Goal: Task Accomplishment & Management: Manage account settings

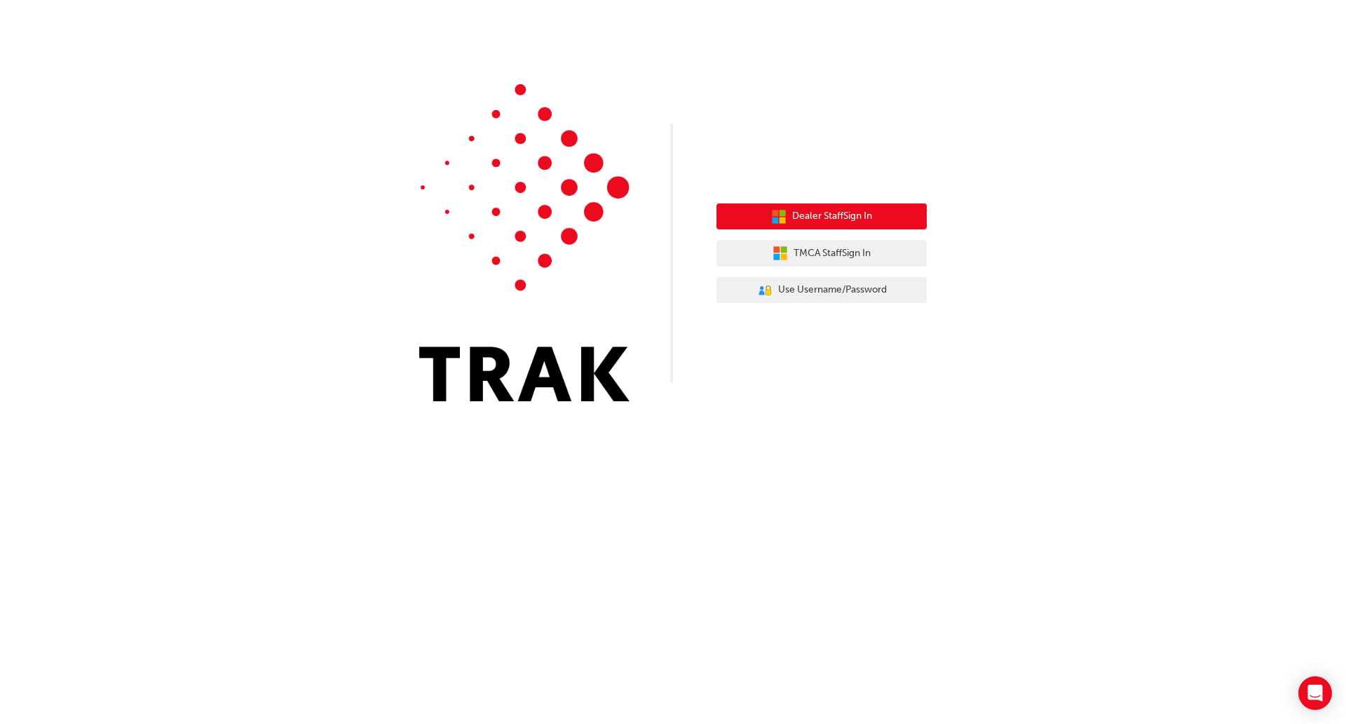
click at [785, 214] on button "Dealer Staff Sign In" at bounding box center [822, 216] width 210 height 27
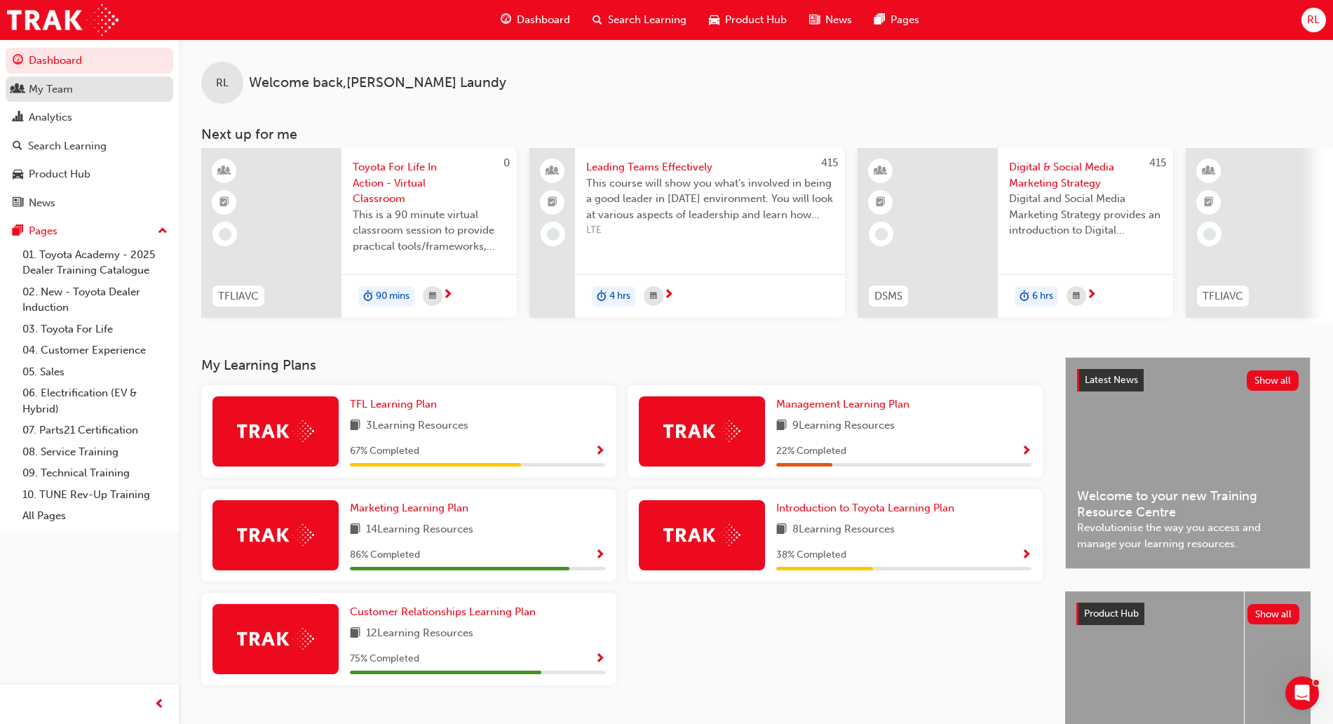
click at [39, 96] on div "My Team" at bounding box center [51, 89] width 44 height 16
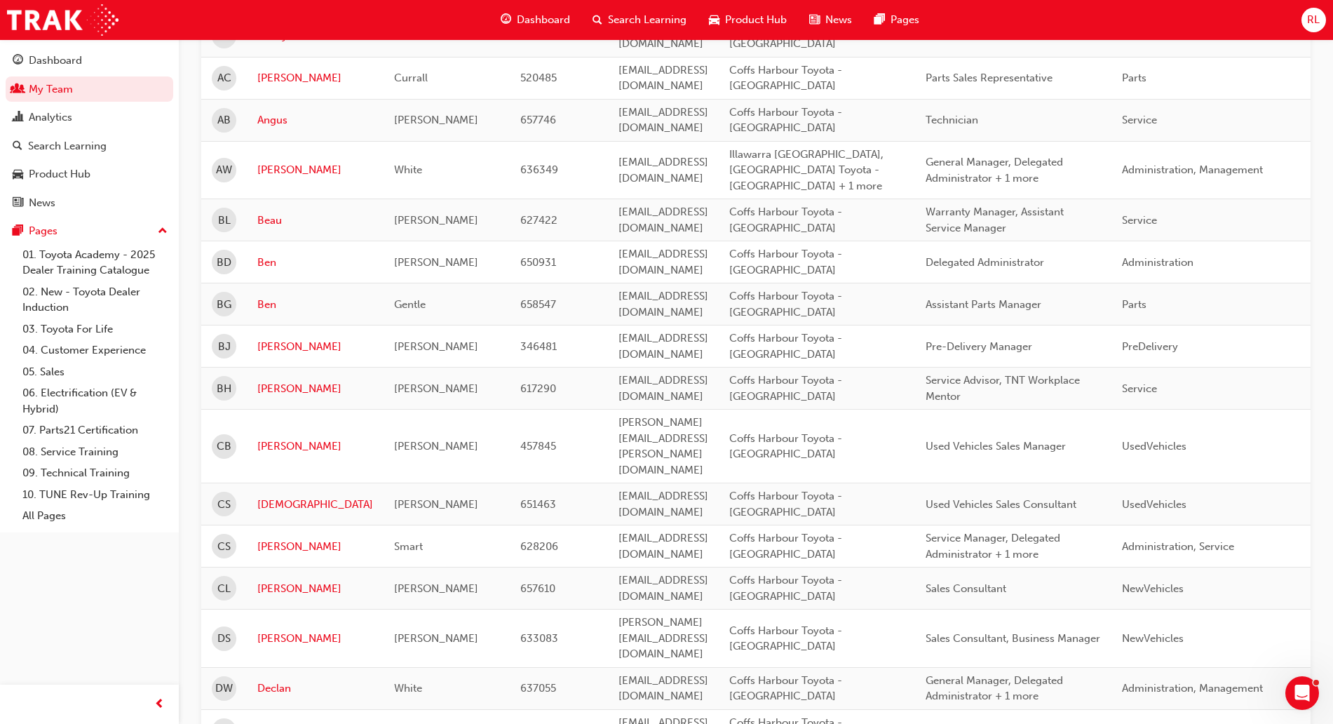
scroll to position [263, 0]
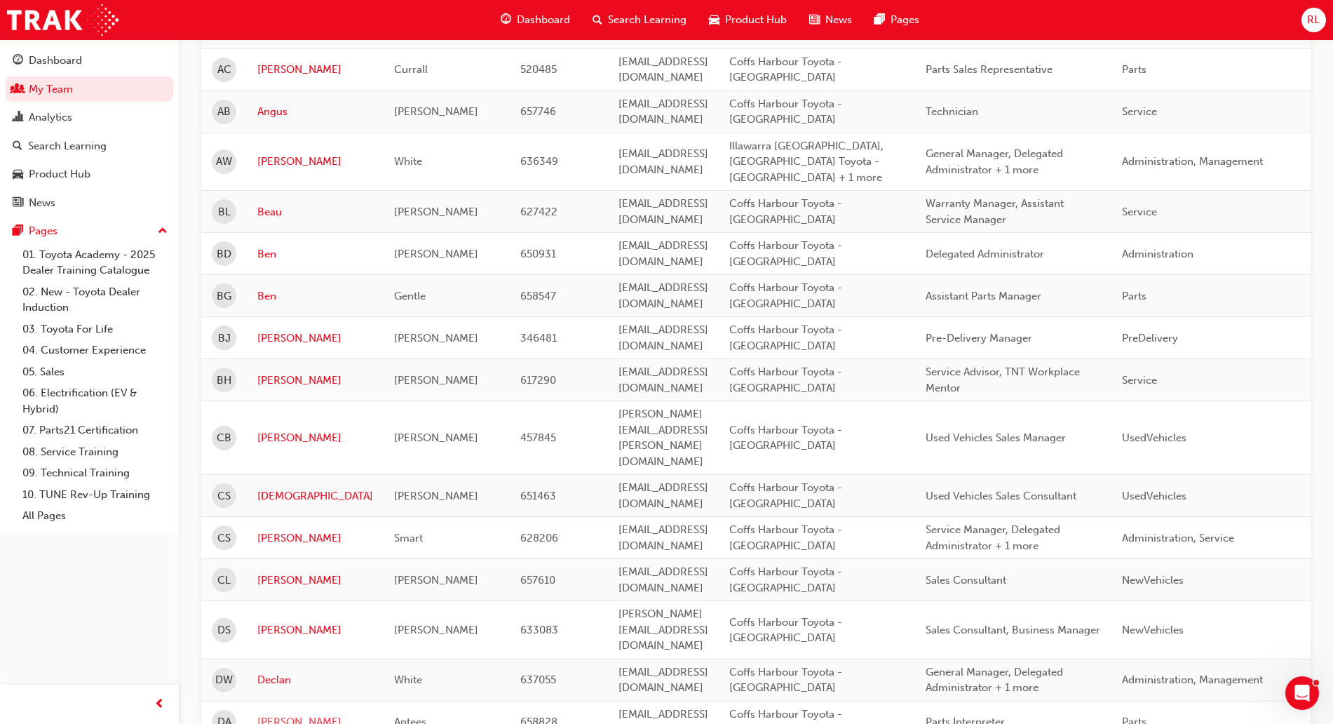
click at [282, 714] on link "Drew" at bounding box center [315, 722] width 116 height 16
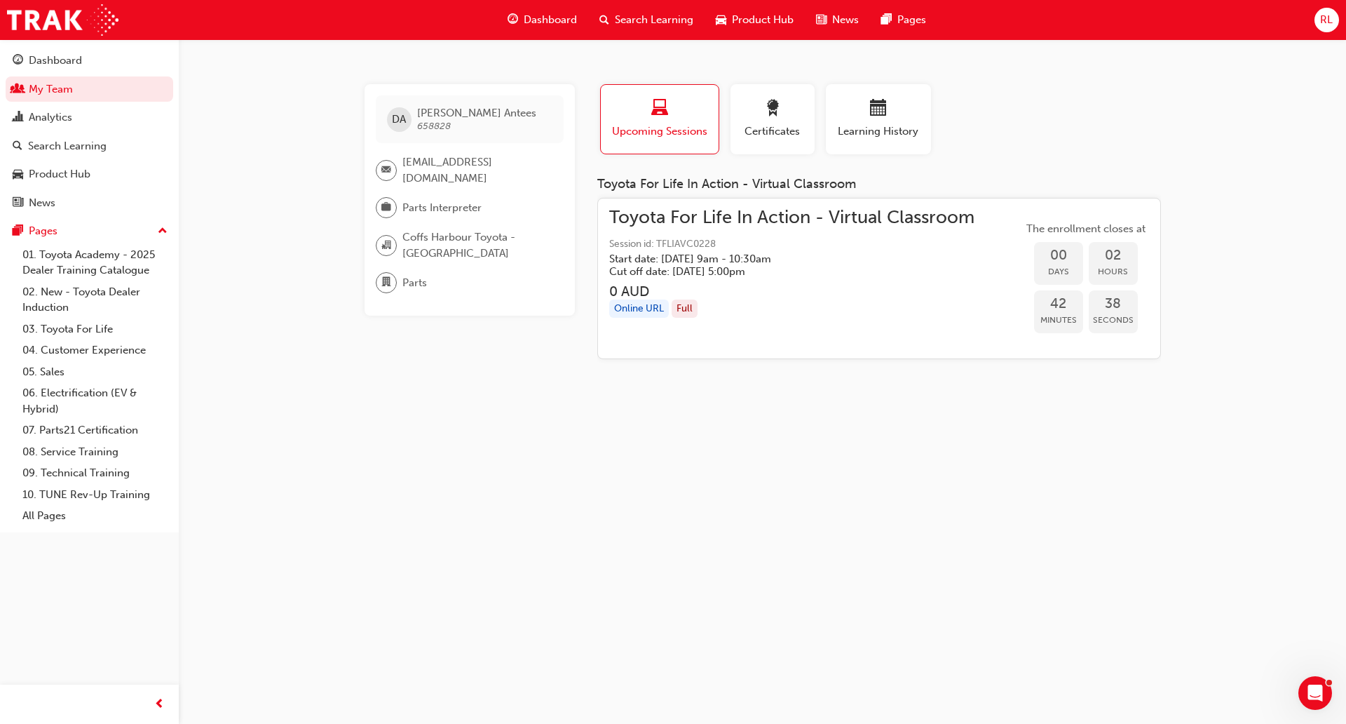
click at [667, 19] on span "Search Learning" at bounding box center [654, 20] width 79 height 16
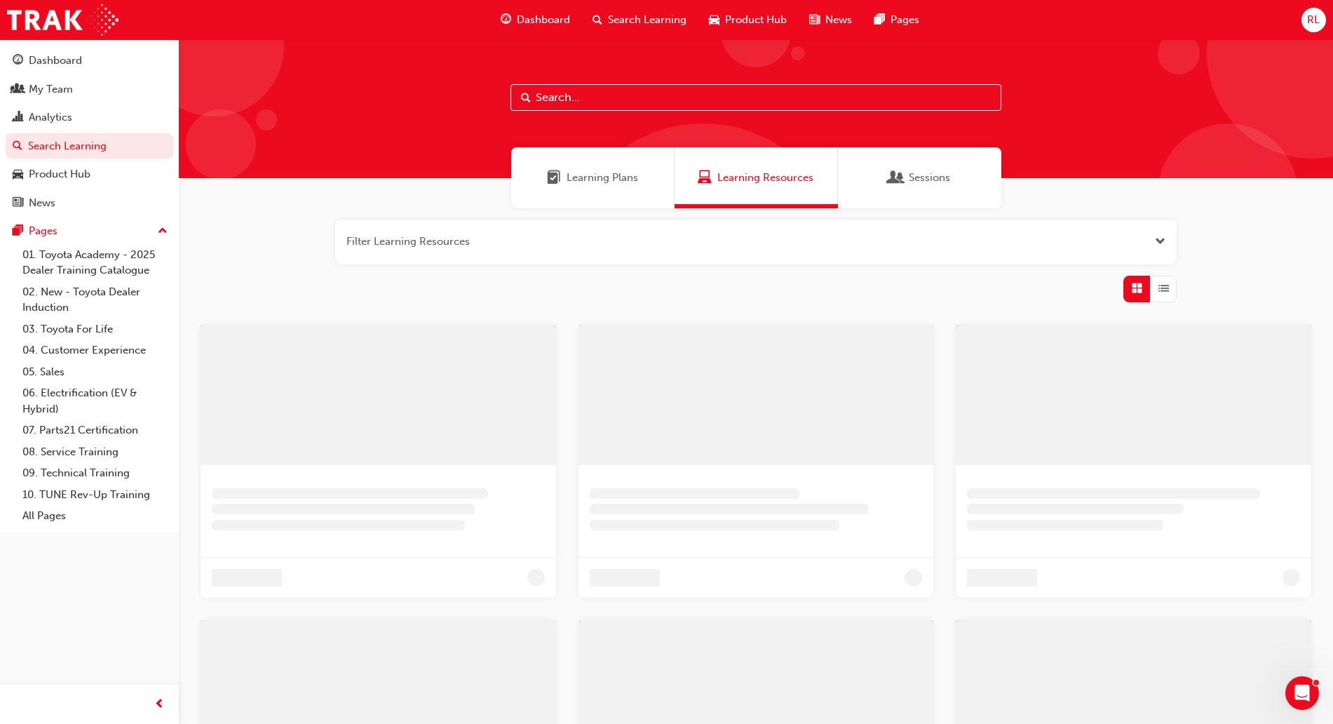
click at [623, 89] on input "text" at bounding box center [755, 97] width 491 height 27
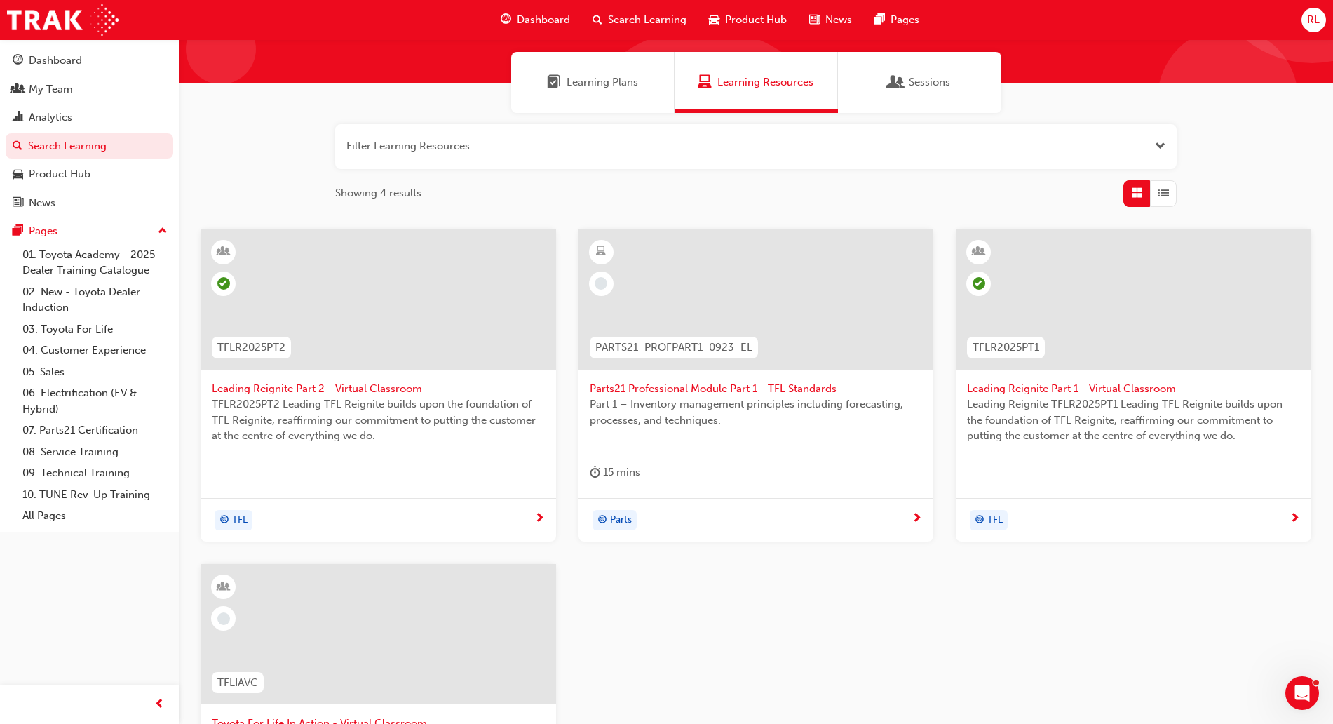
scroll to position [384, 0]
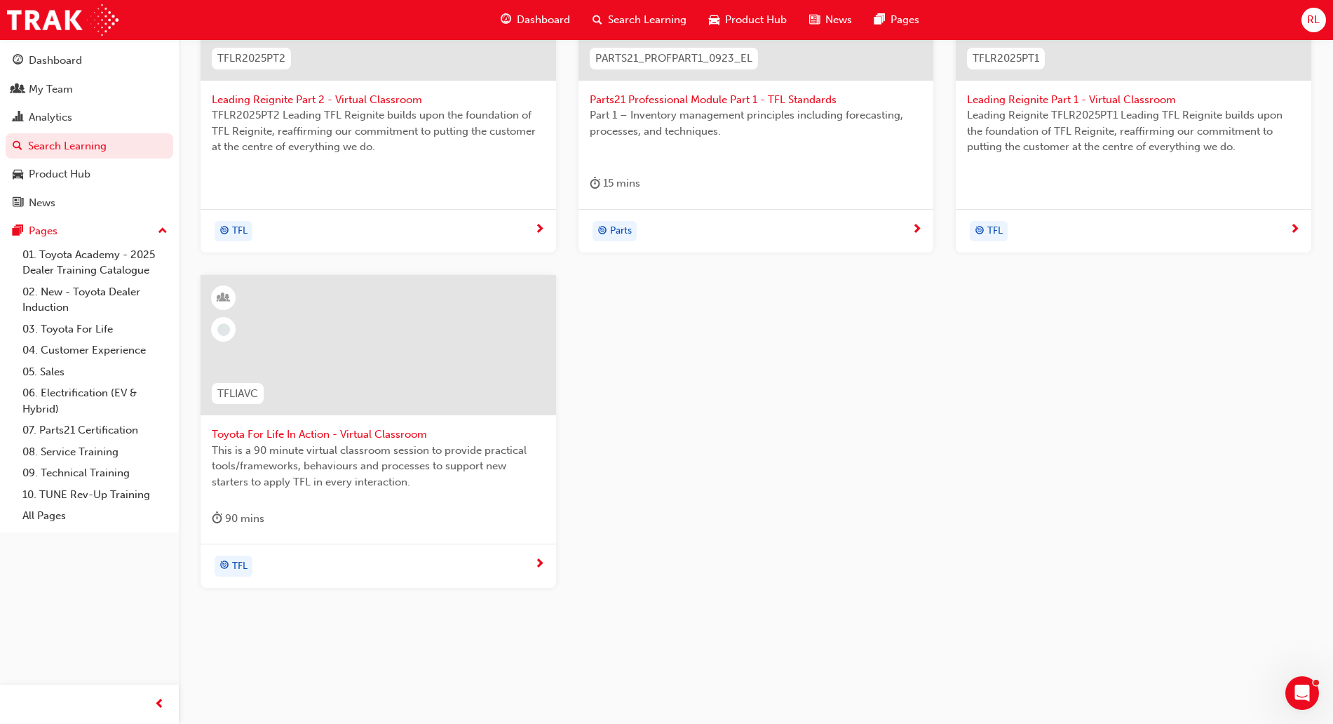
type input "tfl"
click at [364, 434] on span "Toyota For Life In Action - Virtual Classroom" at bounding box center [378, 434] width 333 height 16
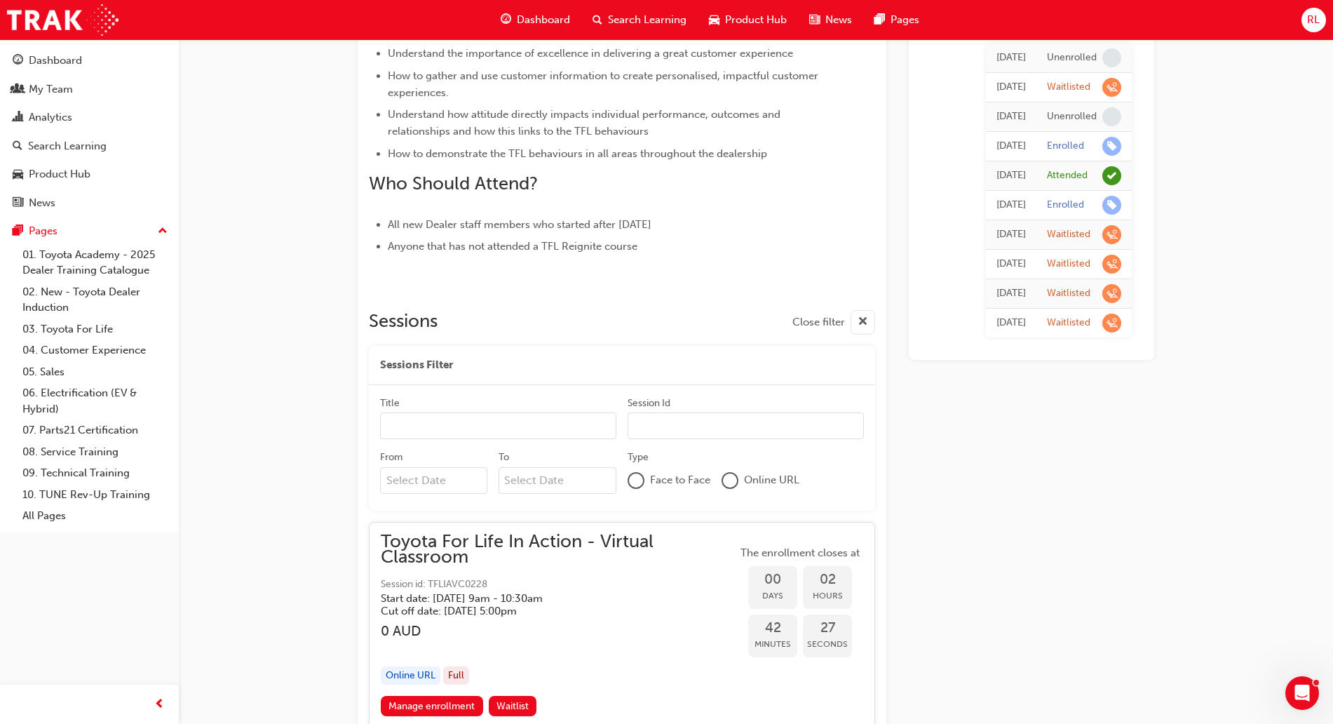
scroll to position [675, 0]
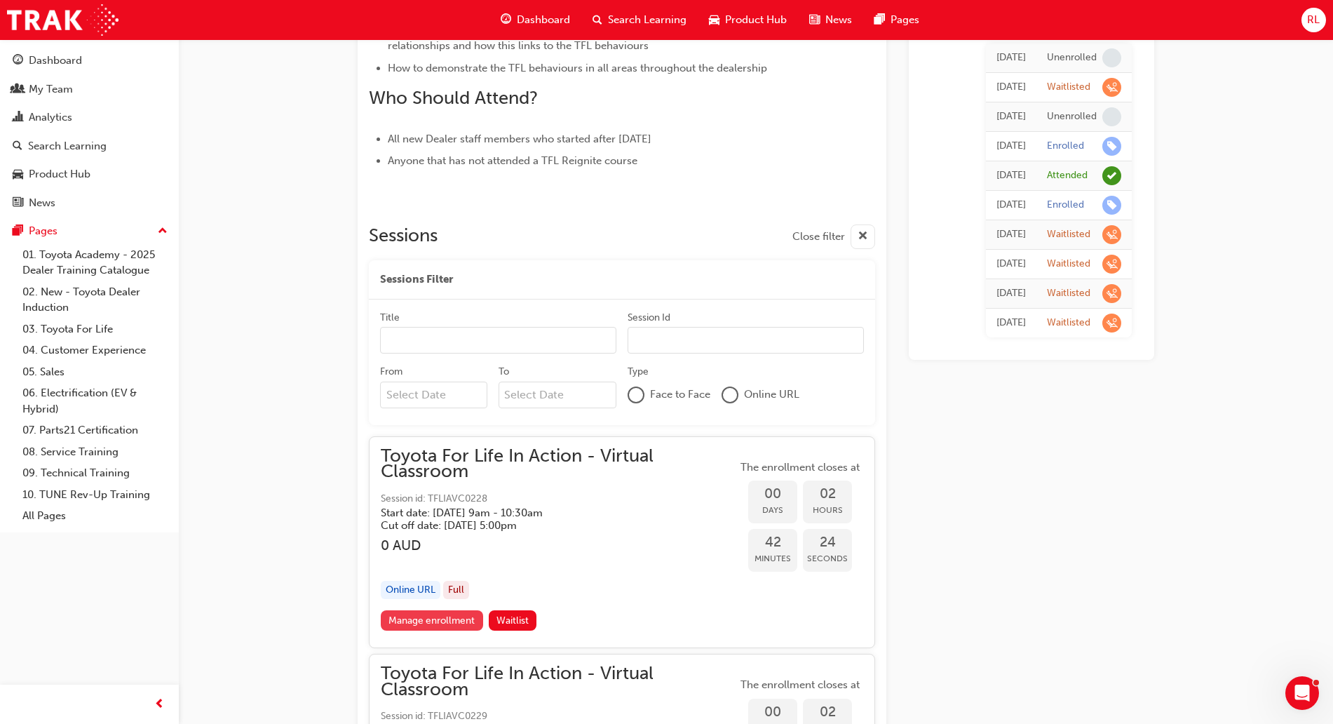
click at [452, 621] on link "Manage enrollment" at bounding box center [432, 620] width 102 height 20
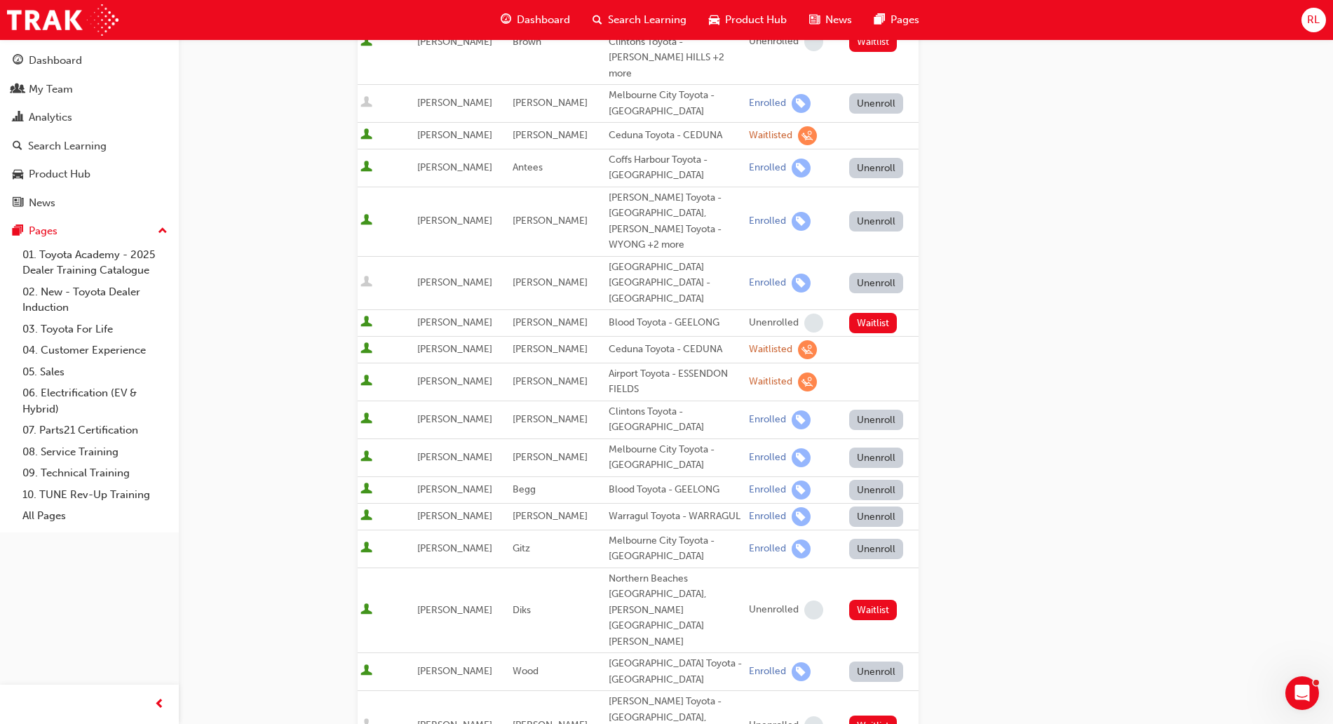
scroll to position [351, 0]
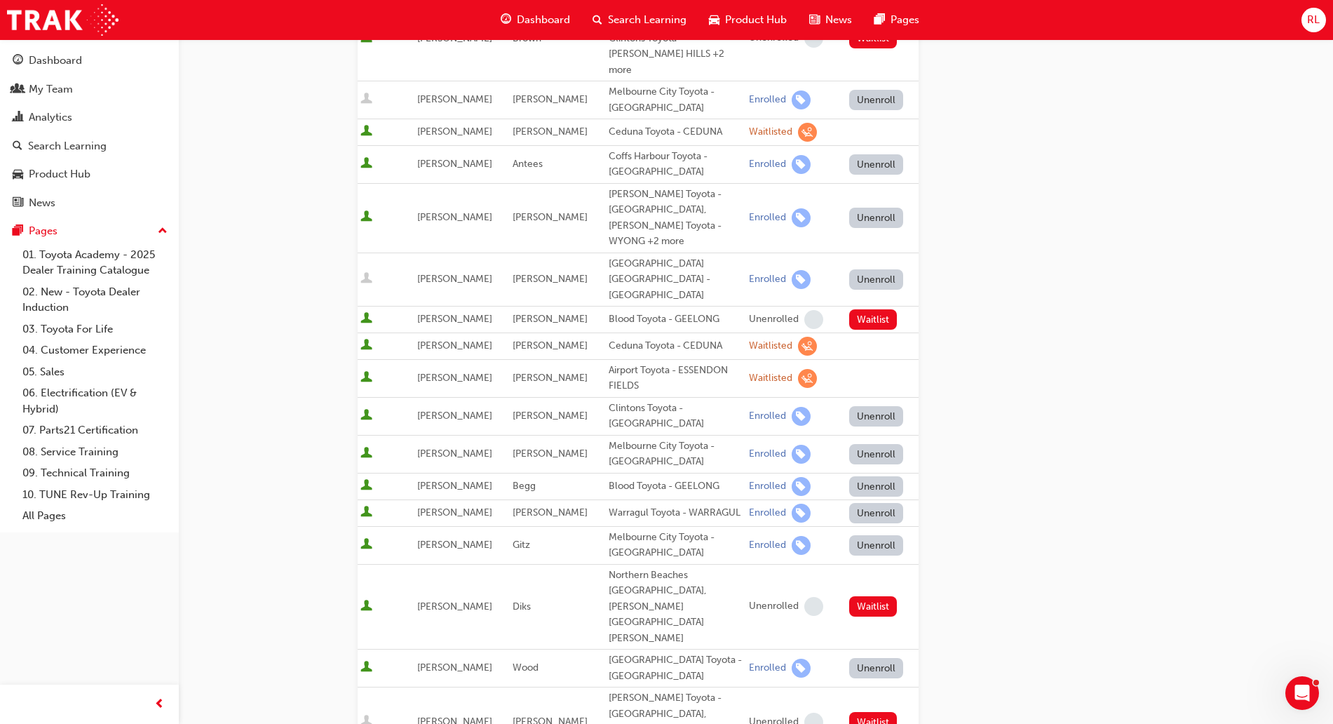
click at [886, 154] on button "Unenroll" at bounding box center [876, 164] width 55 height 20
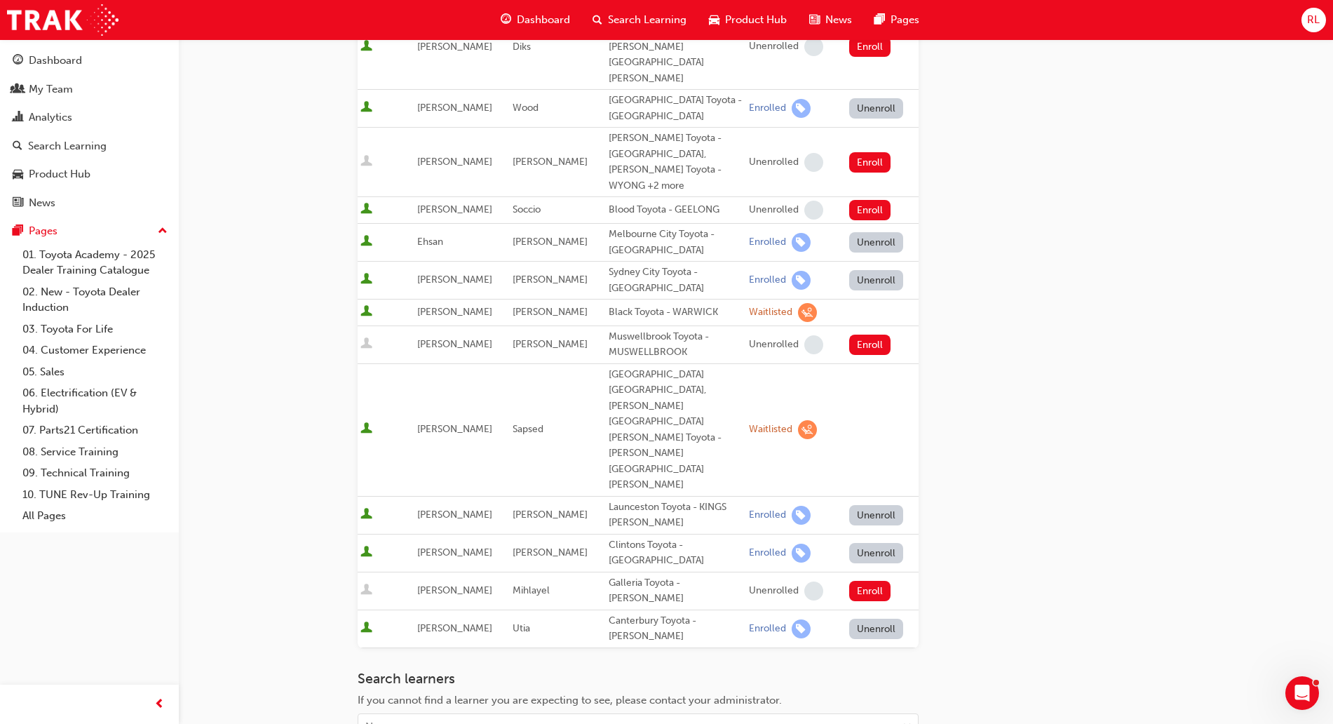
scroll to position [1017, 0]
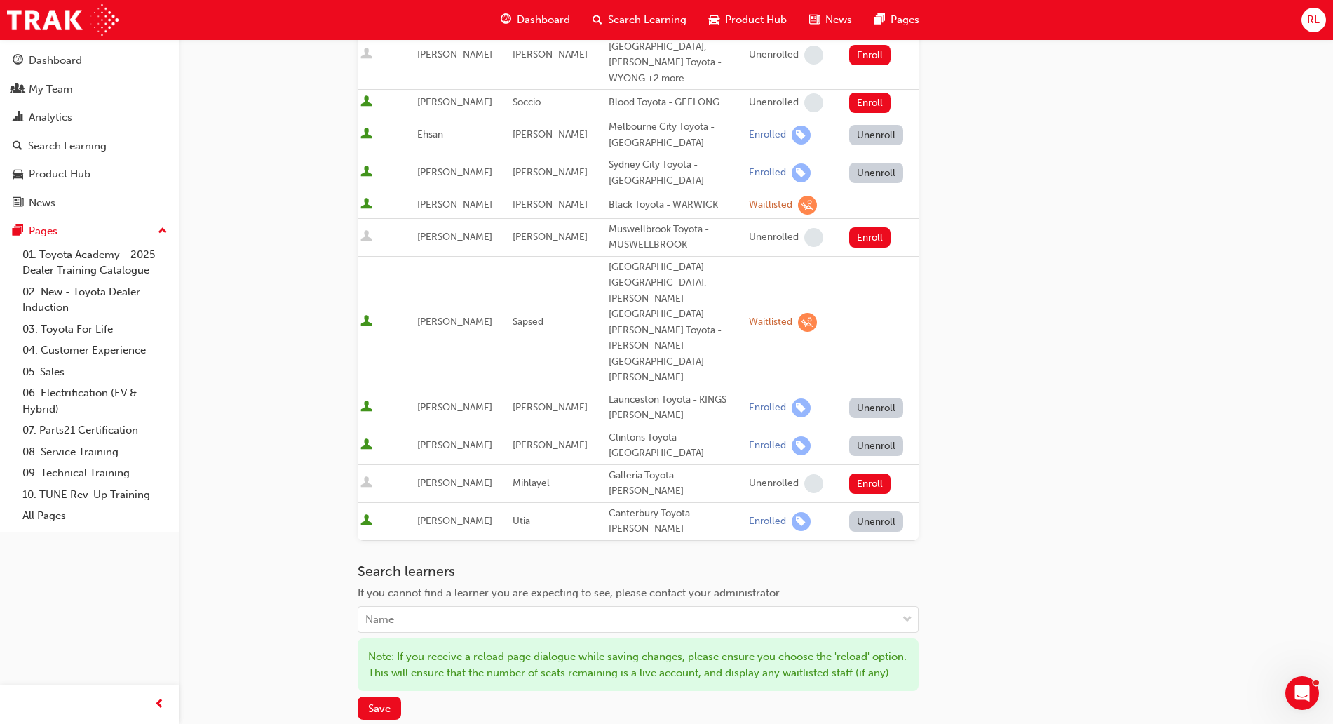
click at [377, 563] on div "Search learners If you cannot find a learner you are expecting to see, please c…" at bounding box center [638, 641] width 561 height 157
click at [372, 702] on span "Save" at bounding box center [379, 708] width 22 height 13
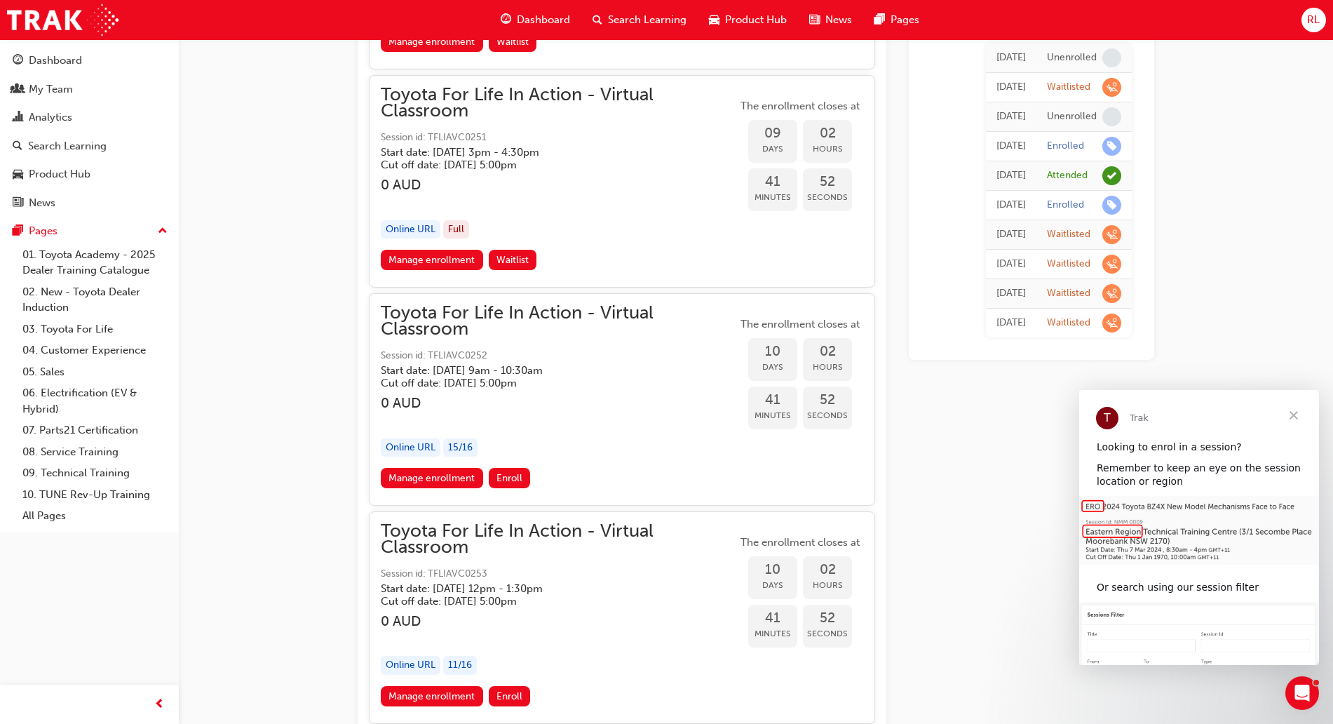
scroll to position [5408, 0]
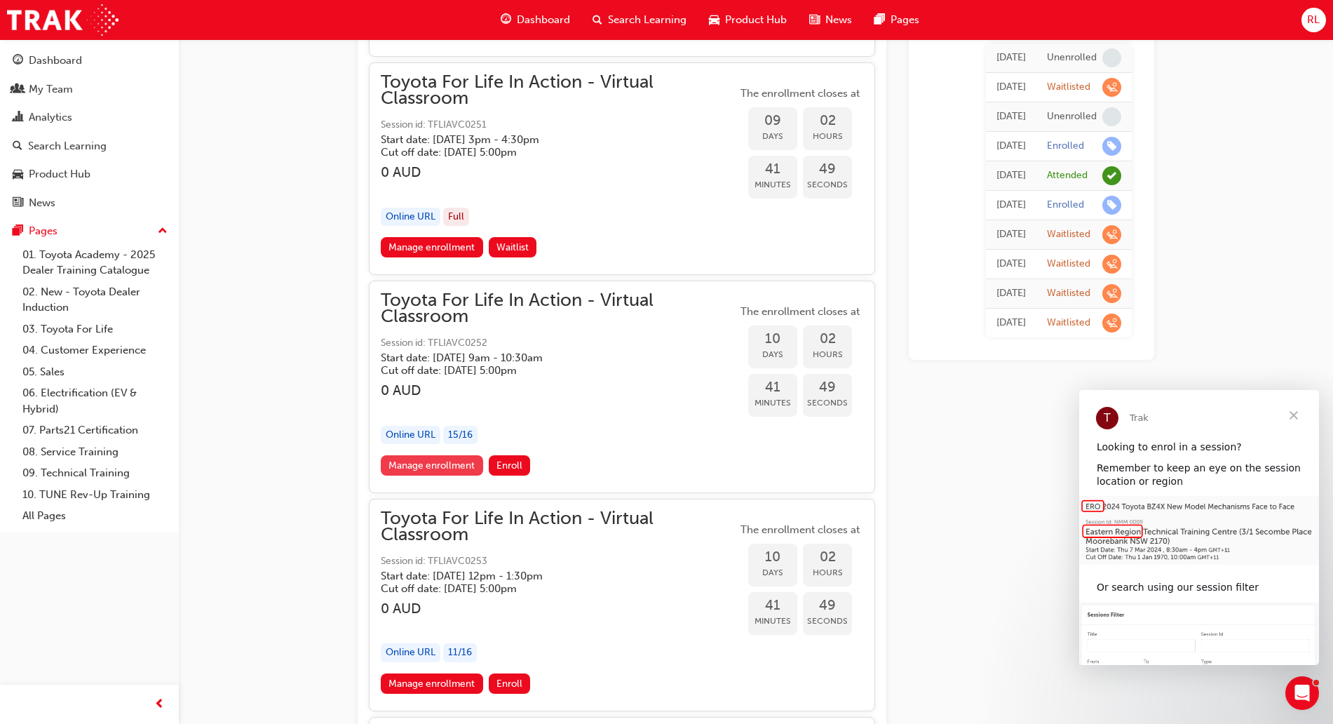
click at [443, 461] on link "Manage enrollment" at bounding box center [432, 465] width 102 height 20
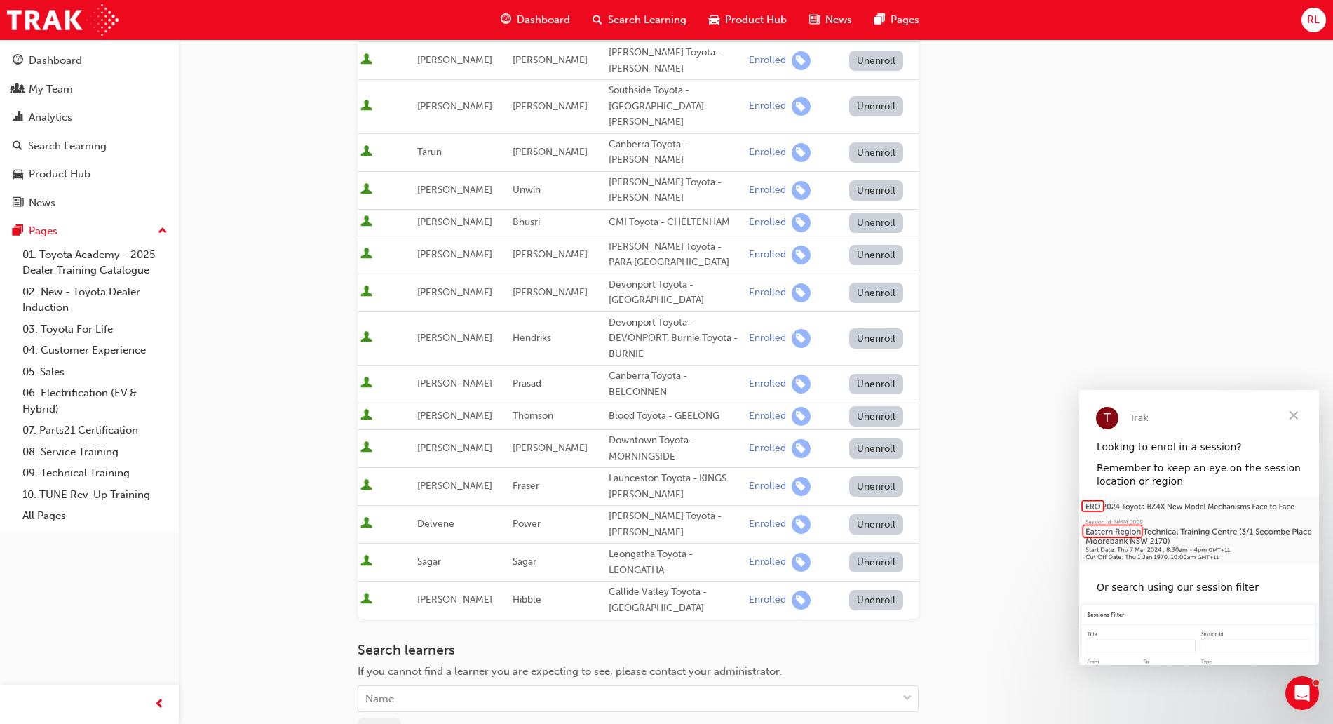
scroll to position [351, 0]
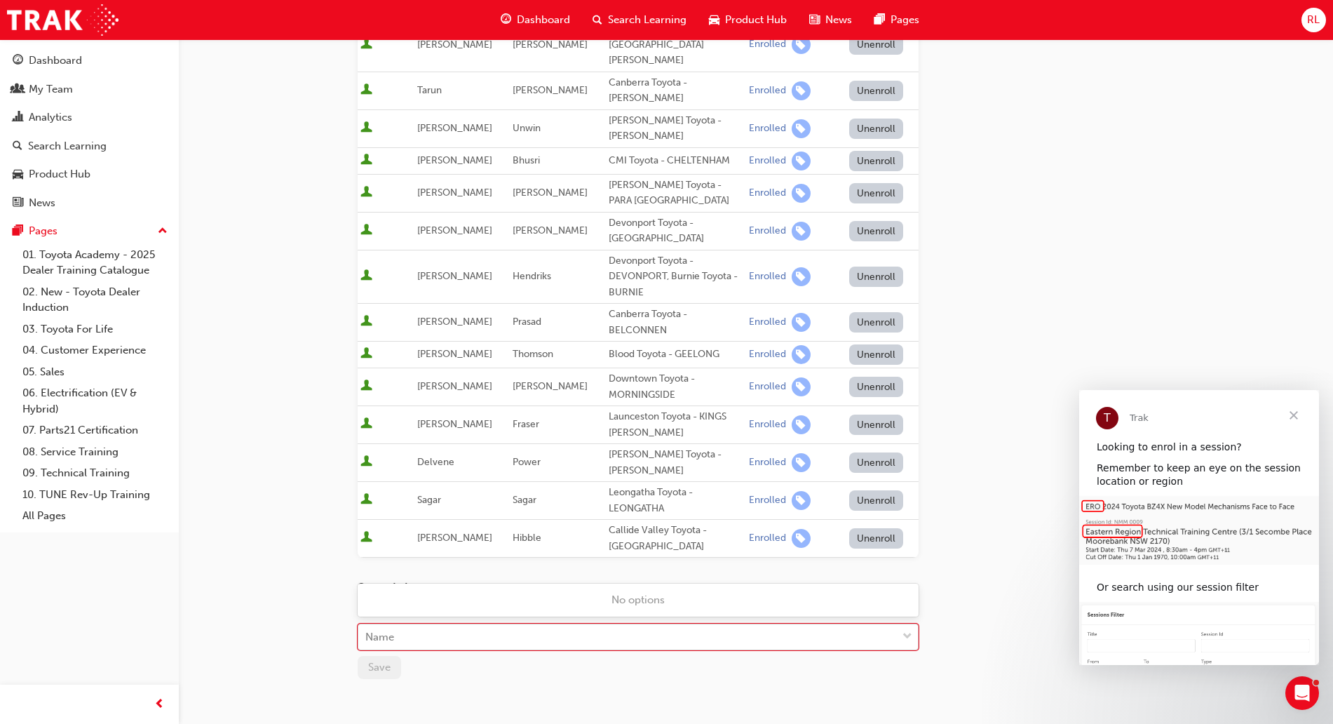
click at [449, 625] on div "Name" at bounding box center [627, 637] width 538 height 25
type input "drew"
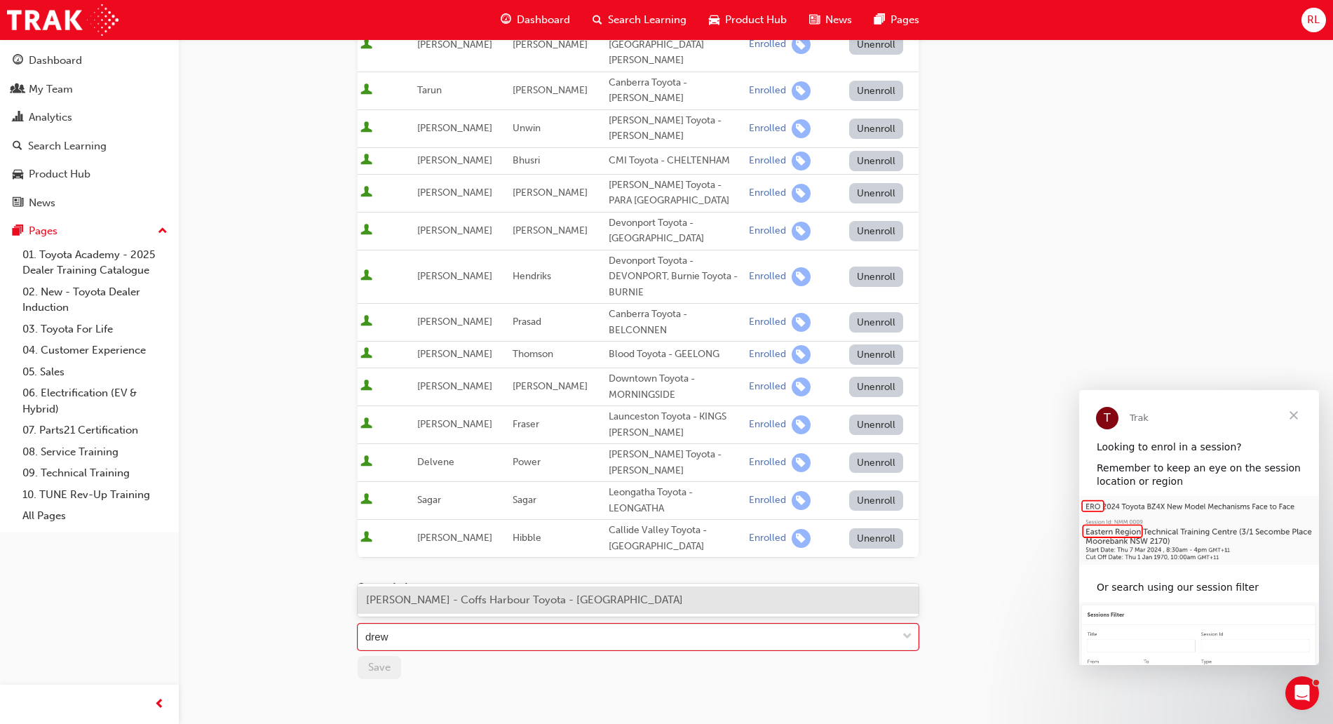
click at [559, 607] on div "Drew Antees - Coffs Harbour Toyota - COFFS HARBOUR" at bounding box center [638, 599] width 561 height 27
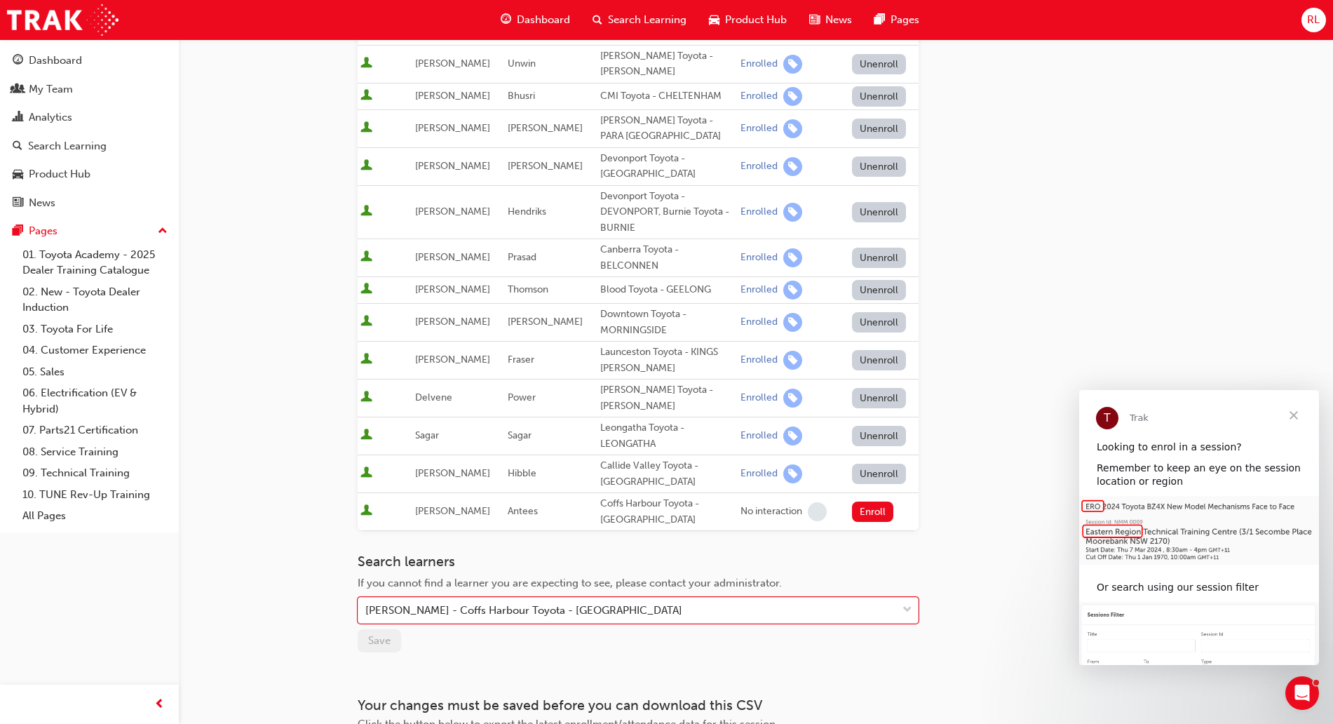
scroll to position [460, 0]
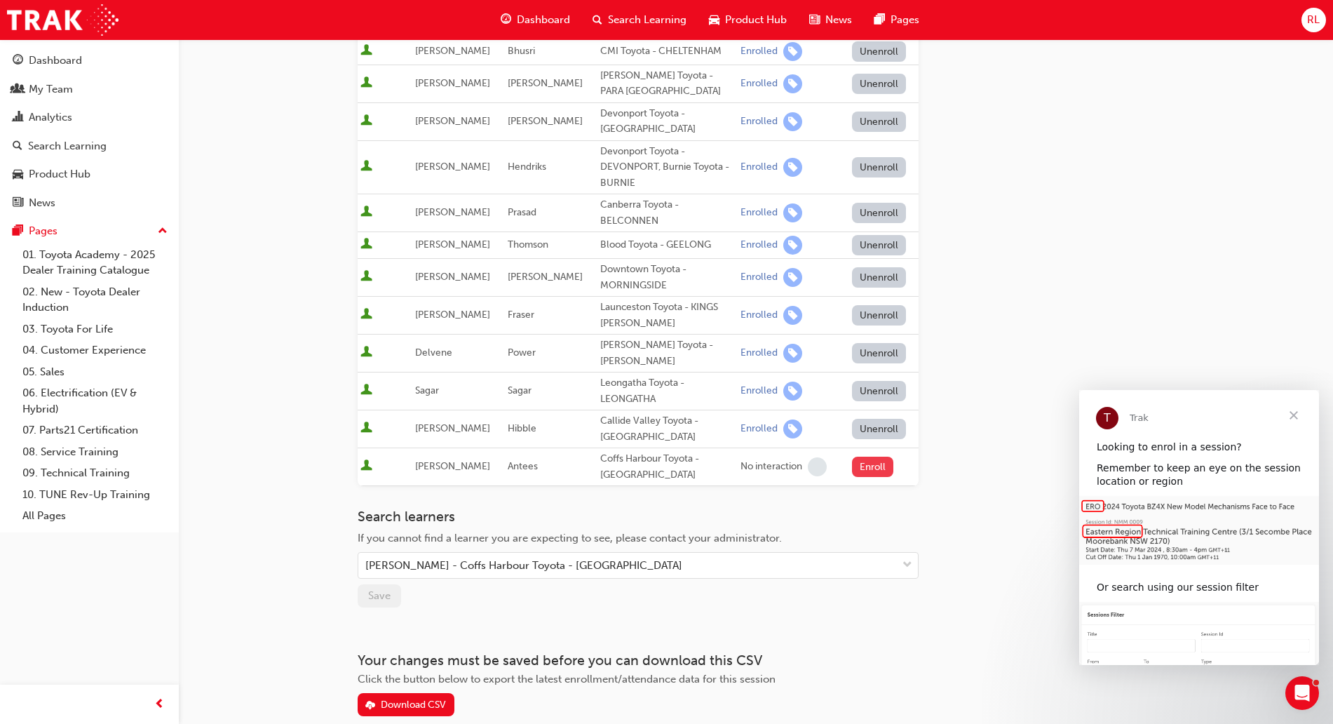
click at [867, 456] on button "Enroll" at bounding box center [873, 466] width 42 height 20
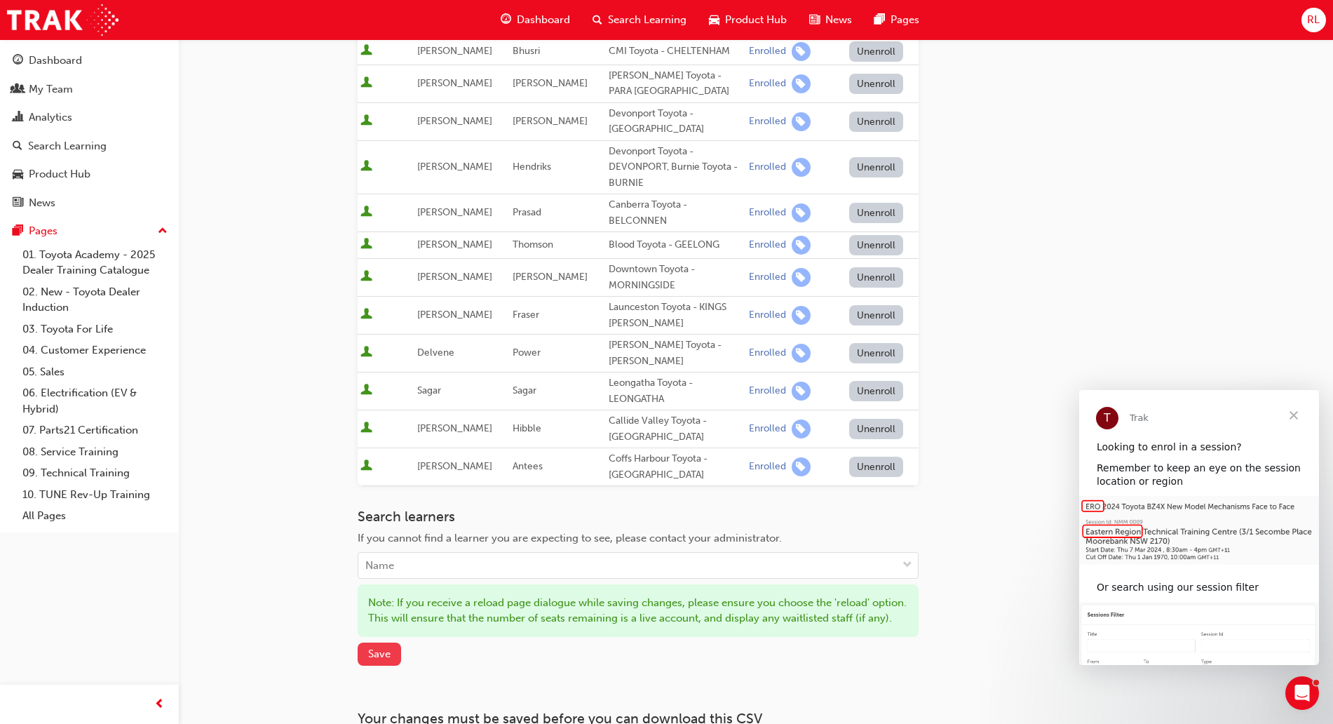
click at [374, 647] on span "Save" at bounding box center [379, 653] width 22 height 13
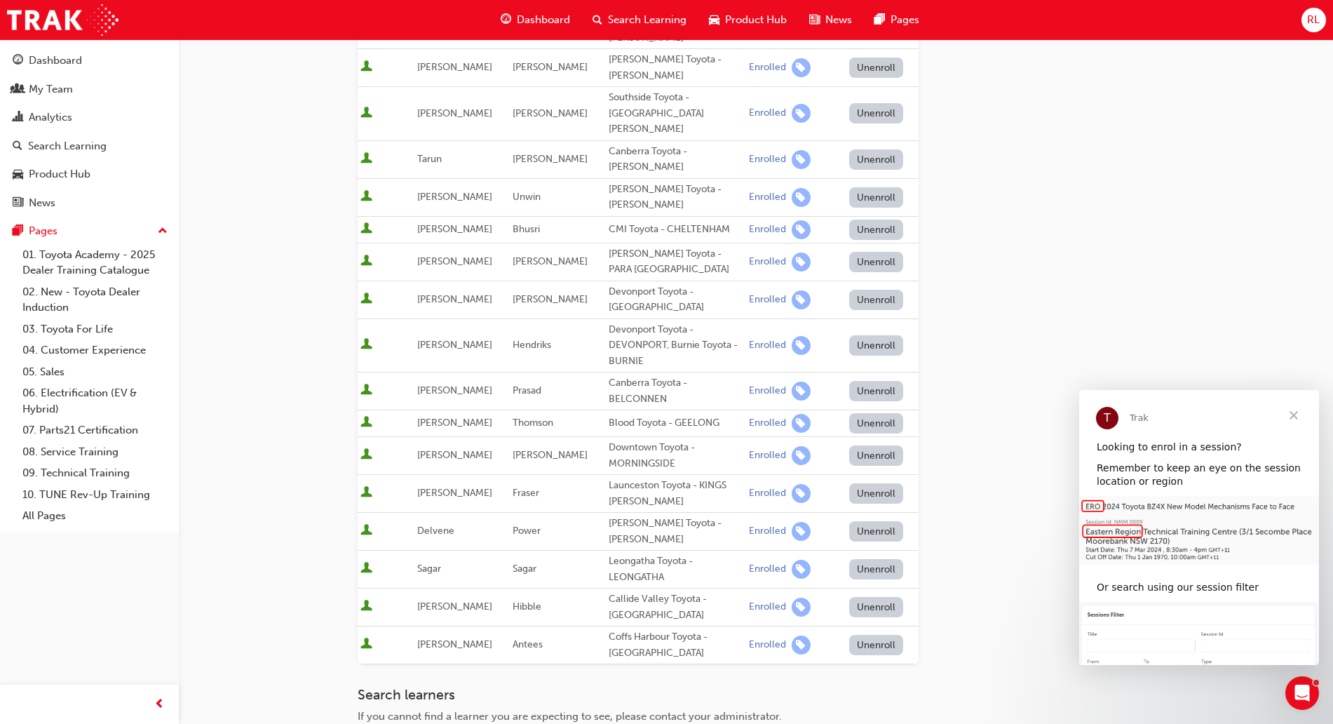
scroll to position [285, 0]
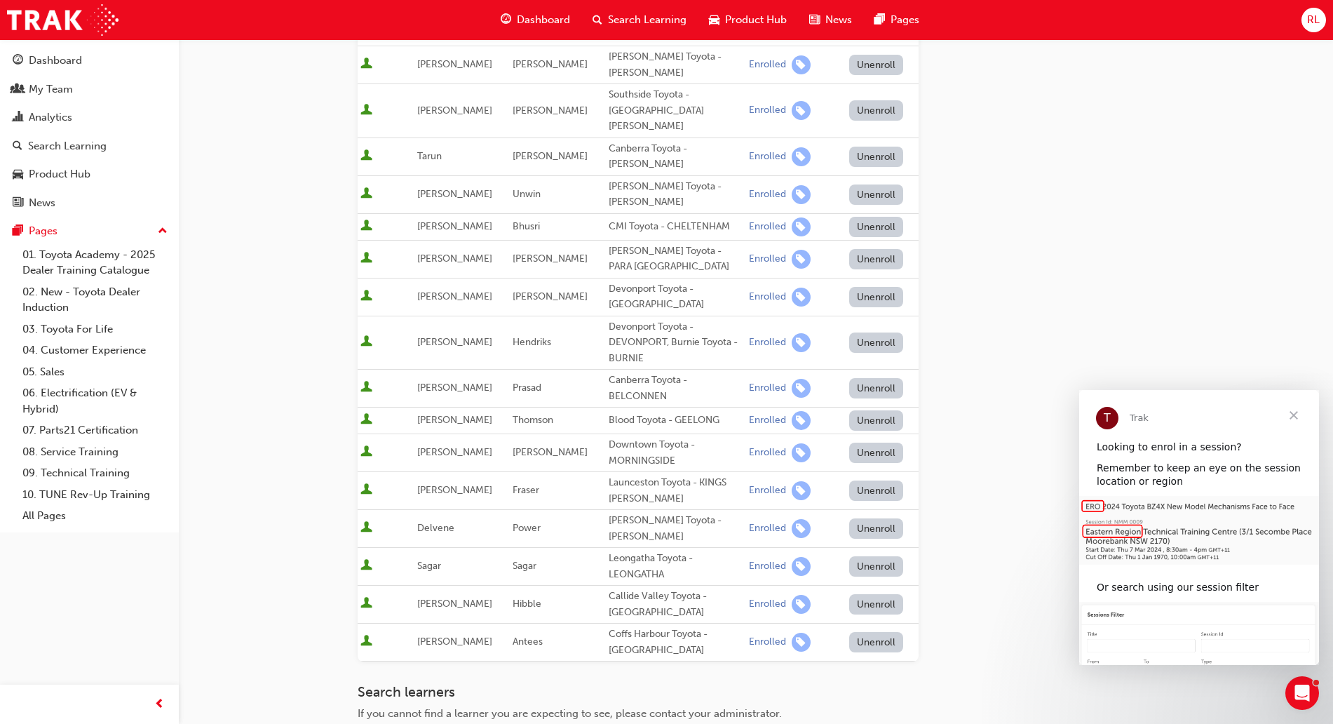
click at [1296, 416] on span "Close" at bounding box center [1293, 415] width 50 height 50
